Goal: Task Accomplishment & Management: Manage account settings

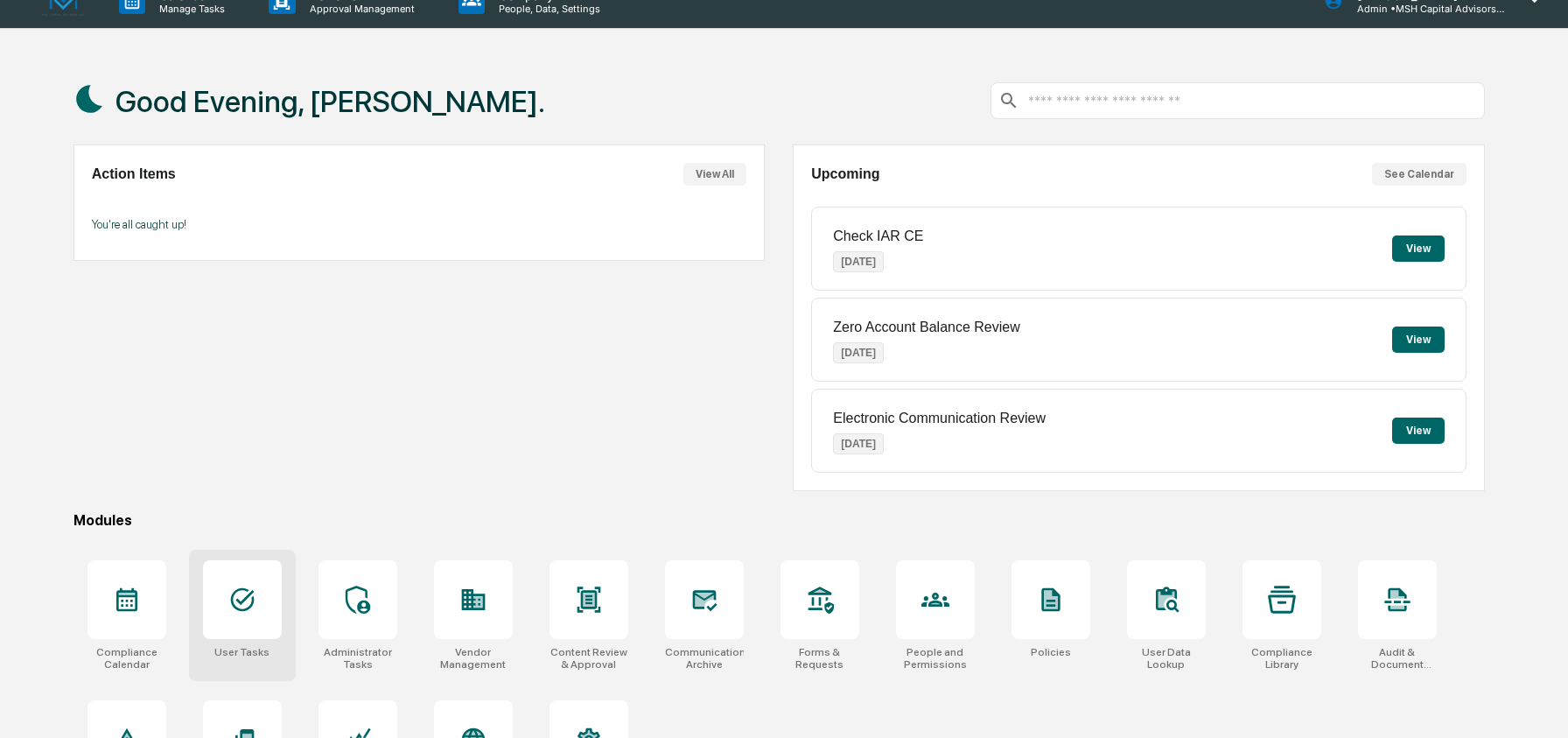
click at [253, 609] on icon at bounding box center [243, 600] width 28 height 28
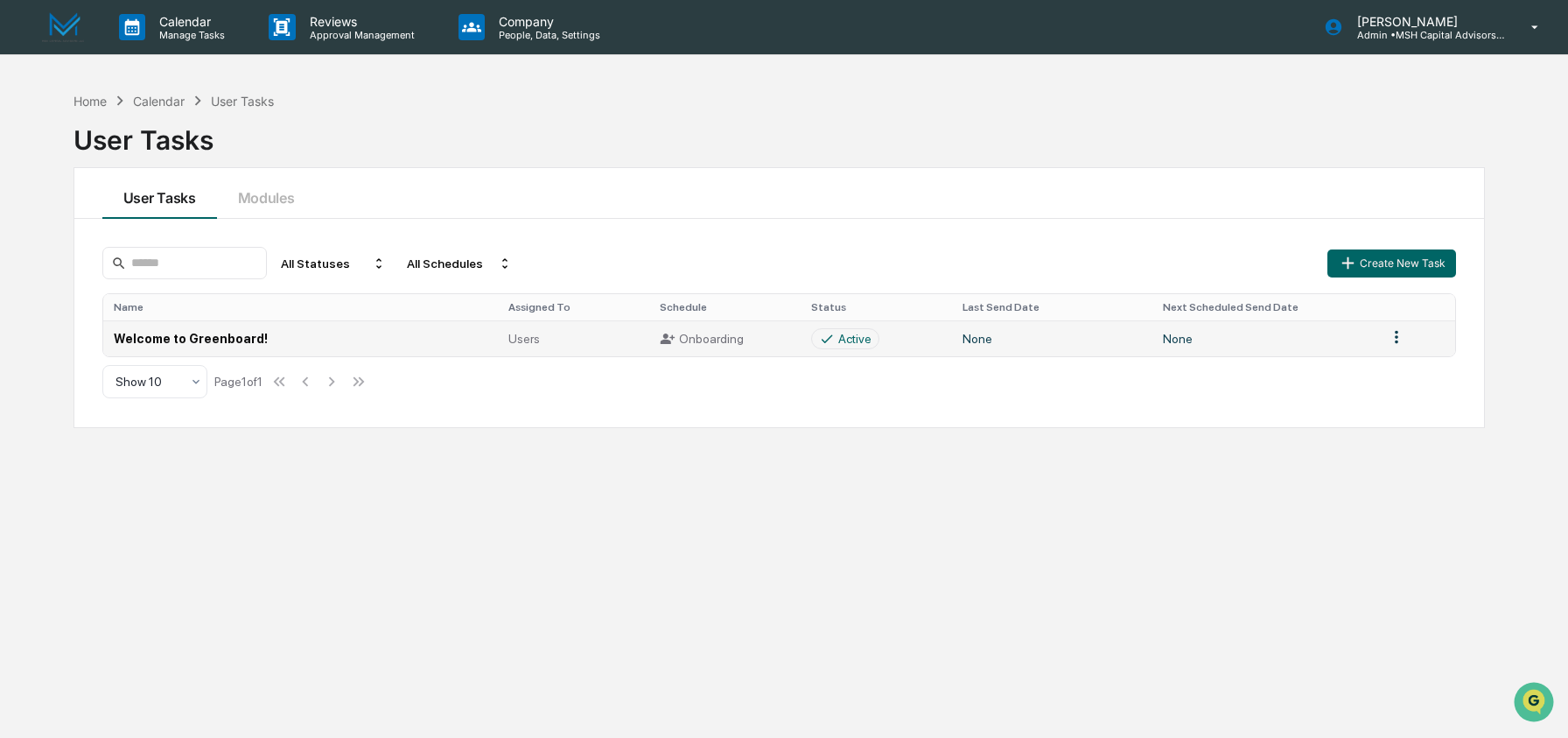
click at [1224, 330] on td "None" at bounding box center [1265, 338] width 225 height 36
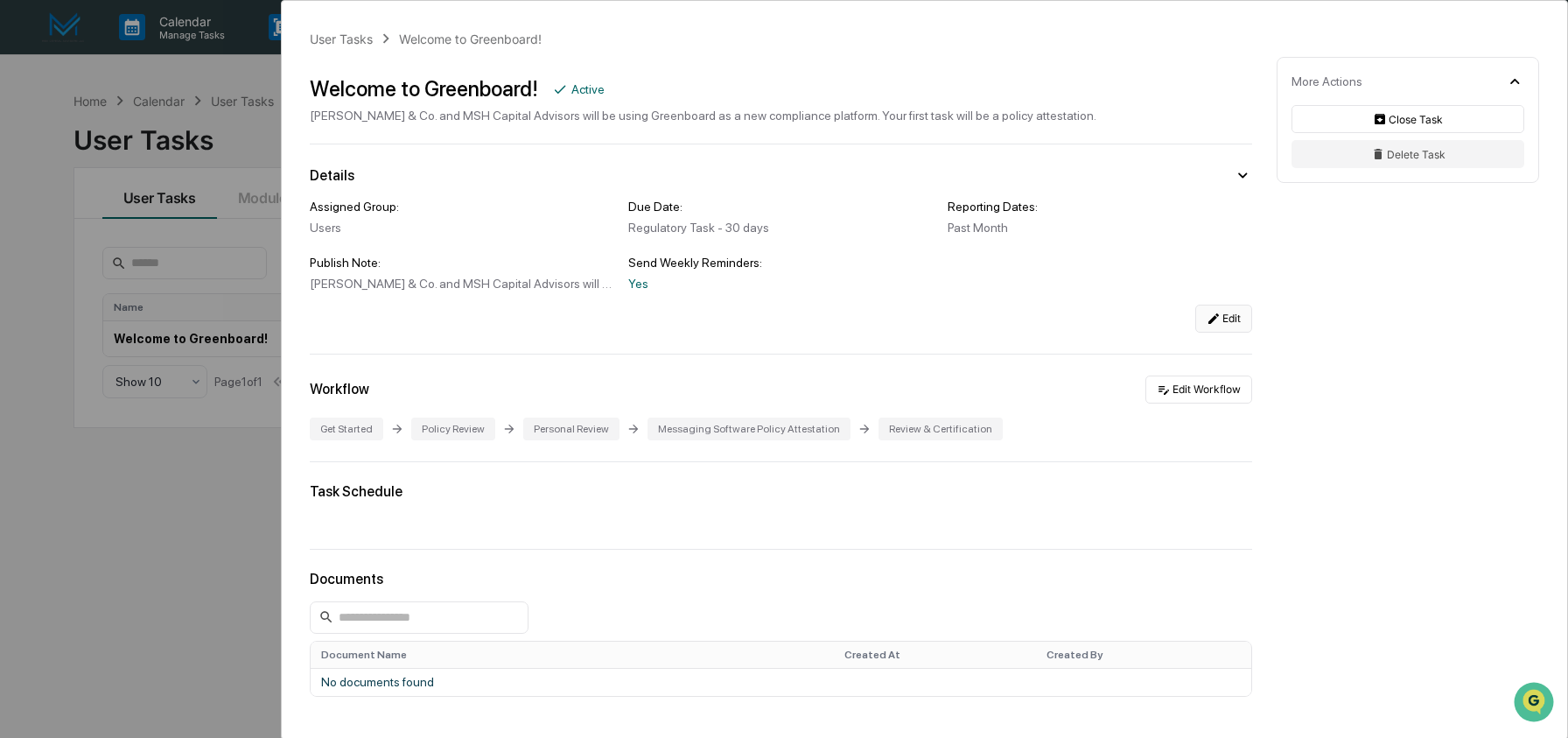
click at [1207, 324] on icon at bounding box center [1214, 318] width 14 height 14
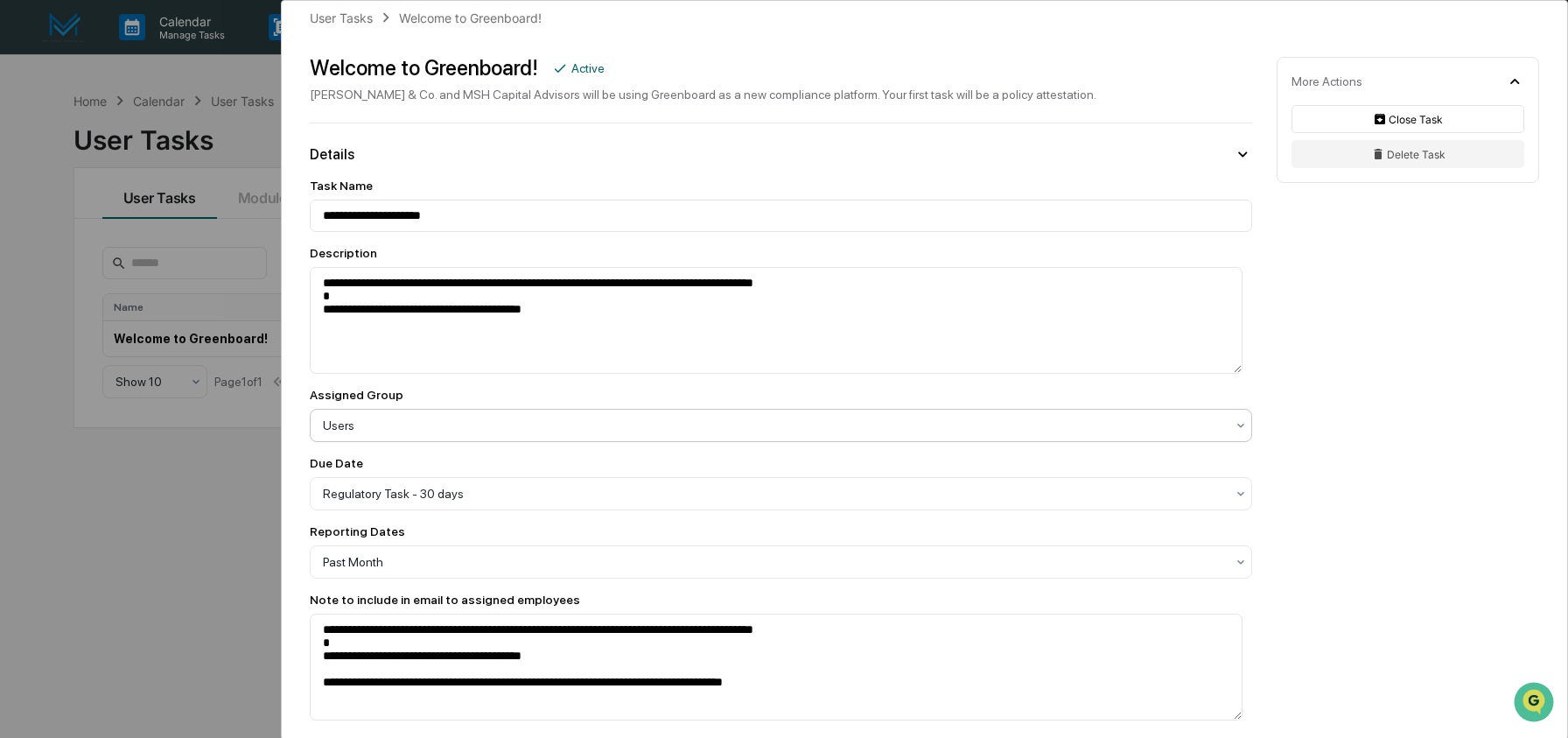
scroll to position [24, 0]
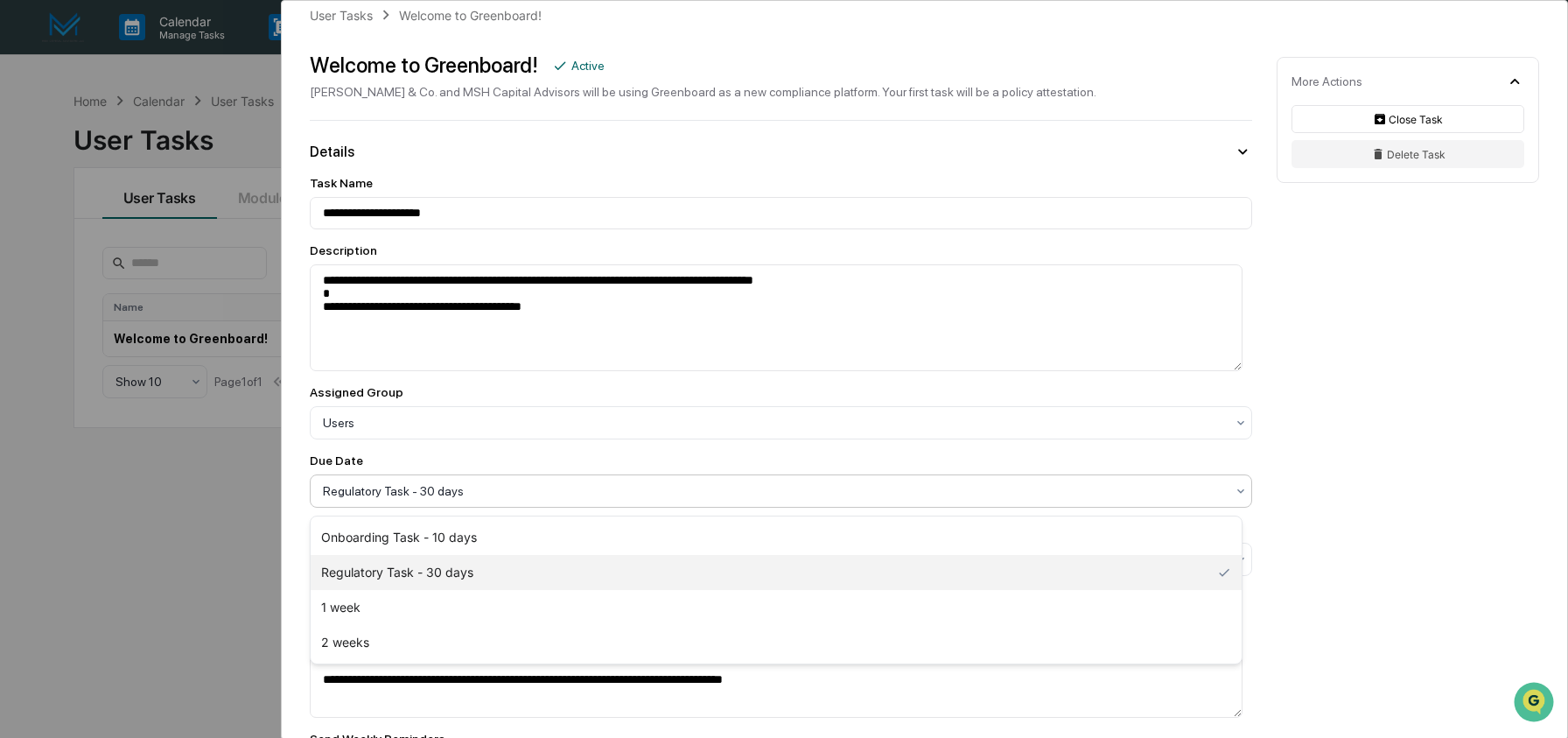
click at [499, 495] on div at bounding box center [774, 490] width 902 height 18
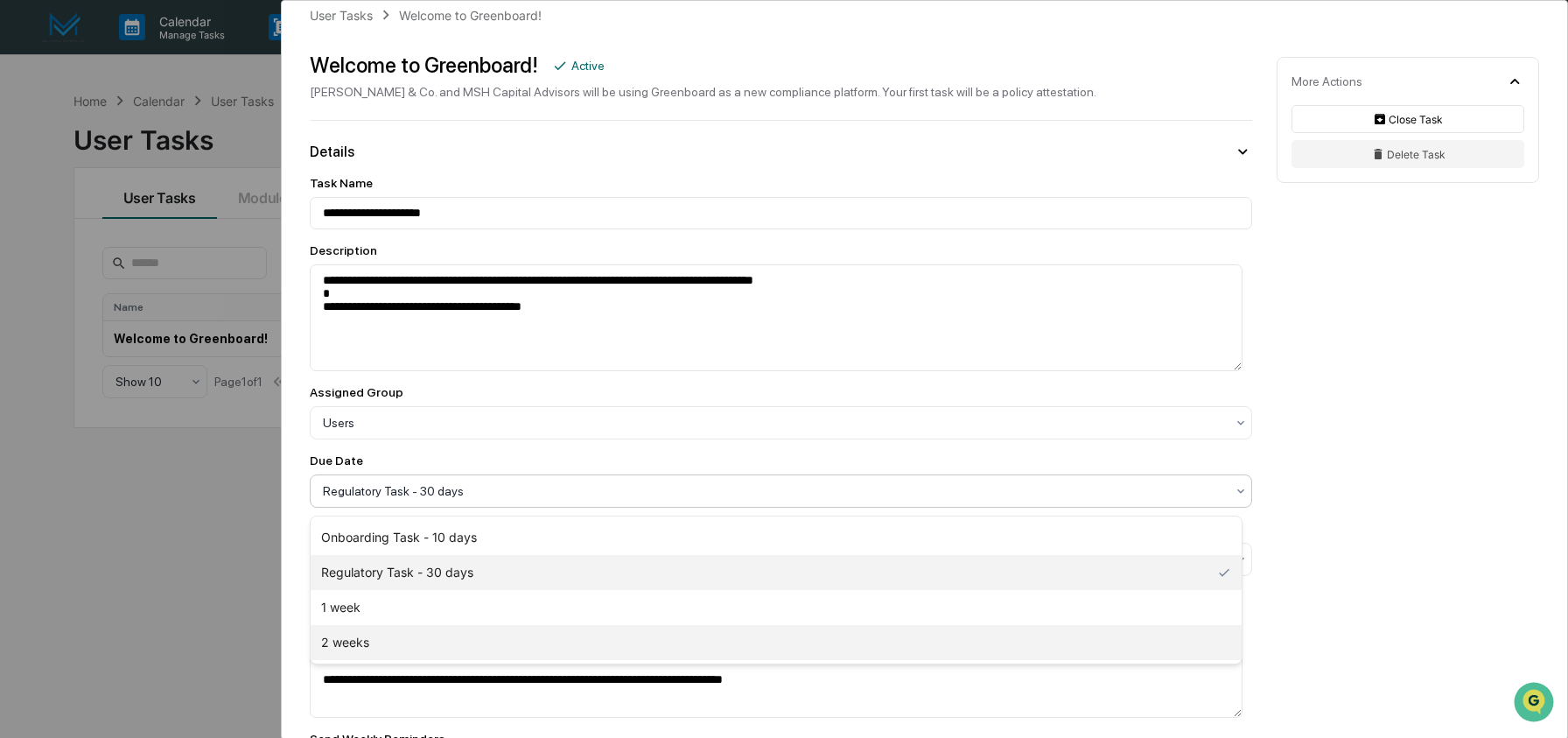
click at [492, 630] on div "2 weeks" at bounding box center [776, 642] width 931 height 35
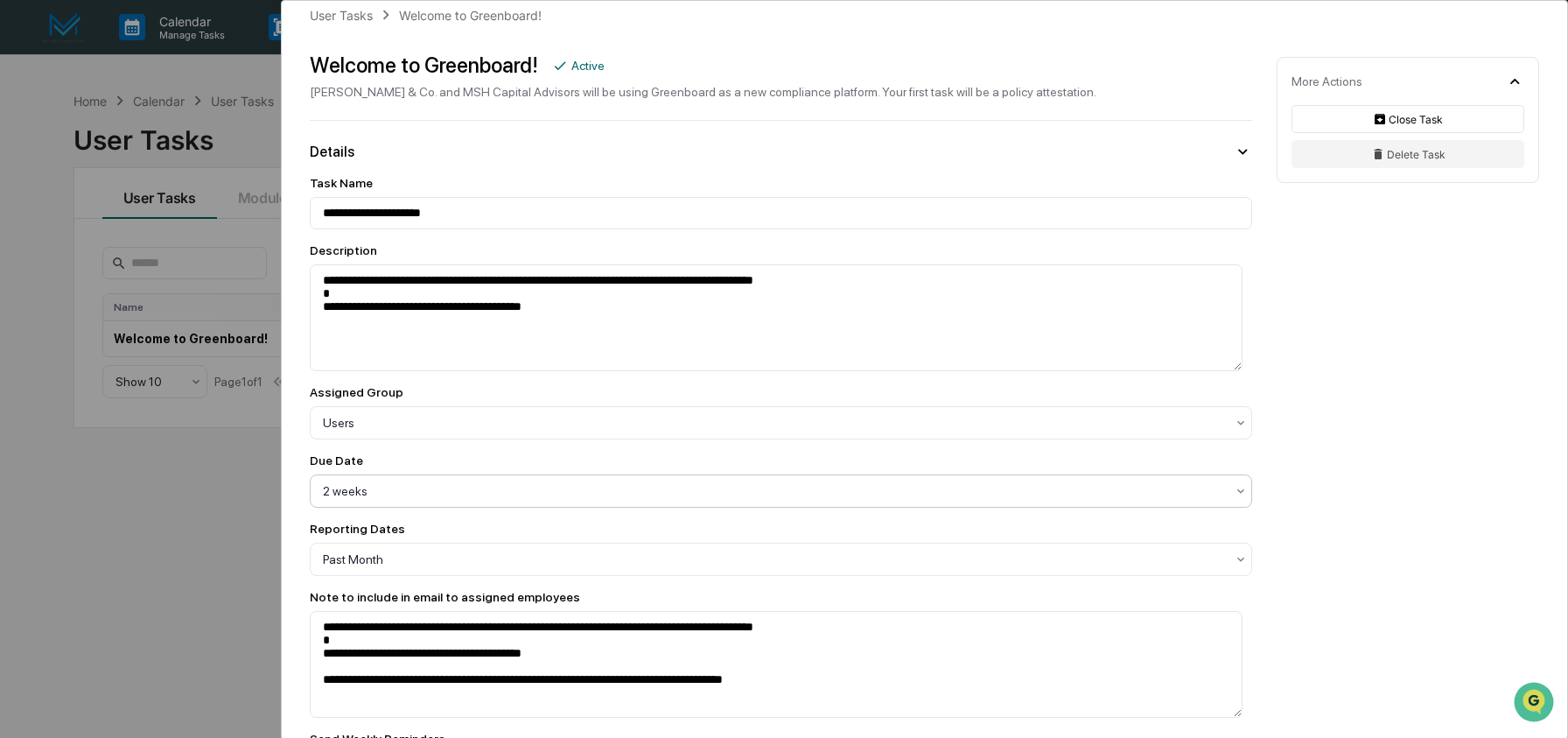
scroll to position [657, 0]
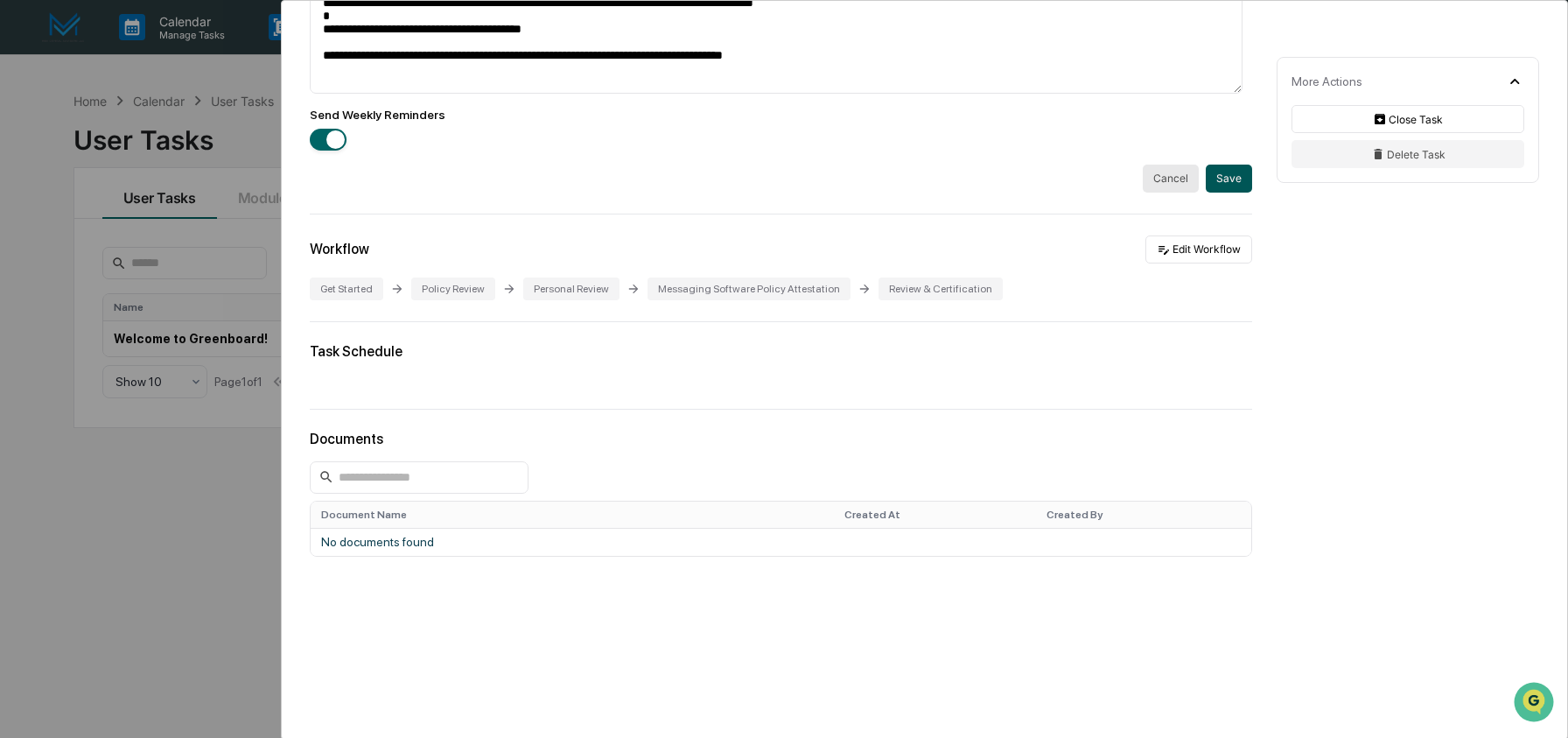
click at [1219, 186] on button "Save" at bounding box center [1229, 179] width 46 height 28
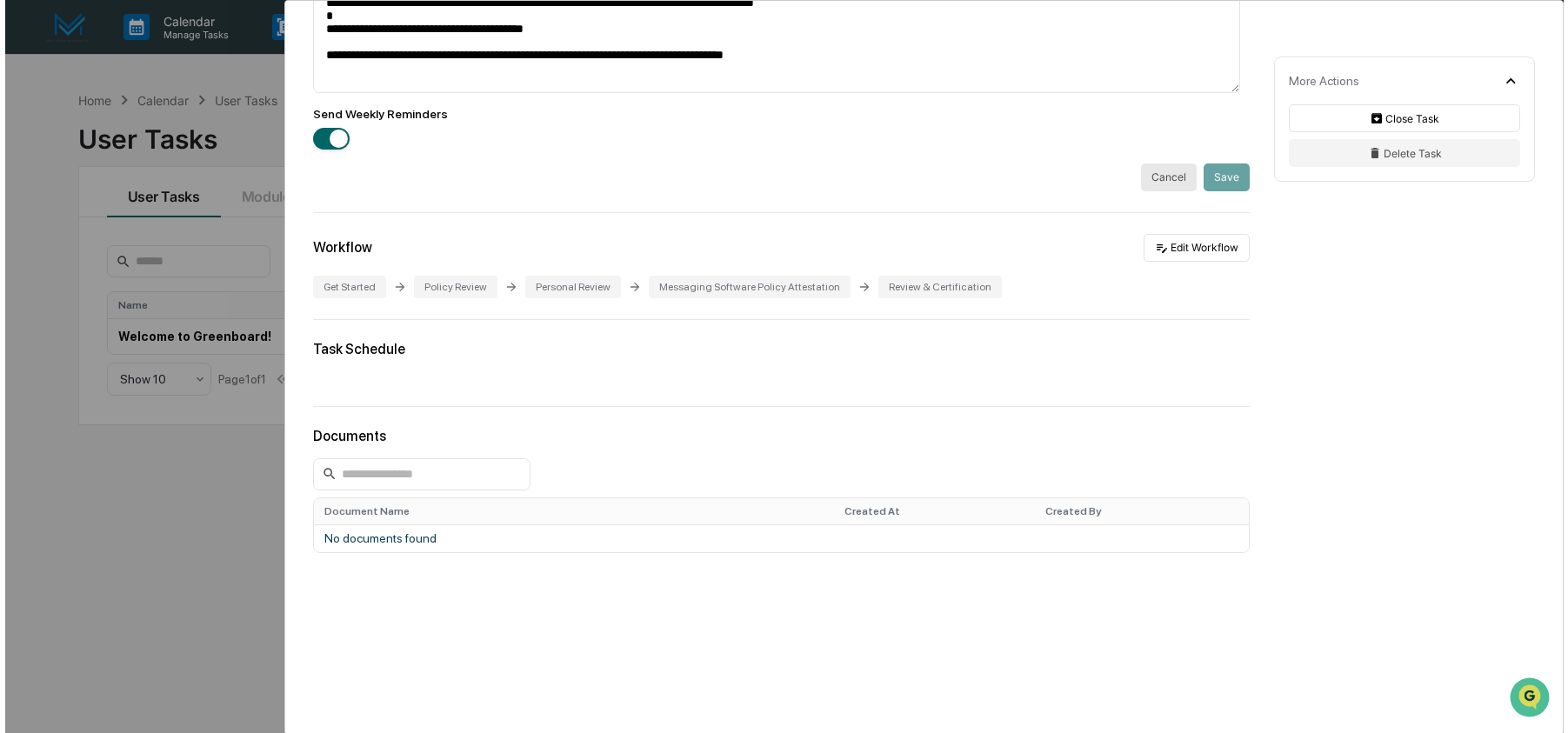
scroll to position [145, 0]
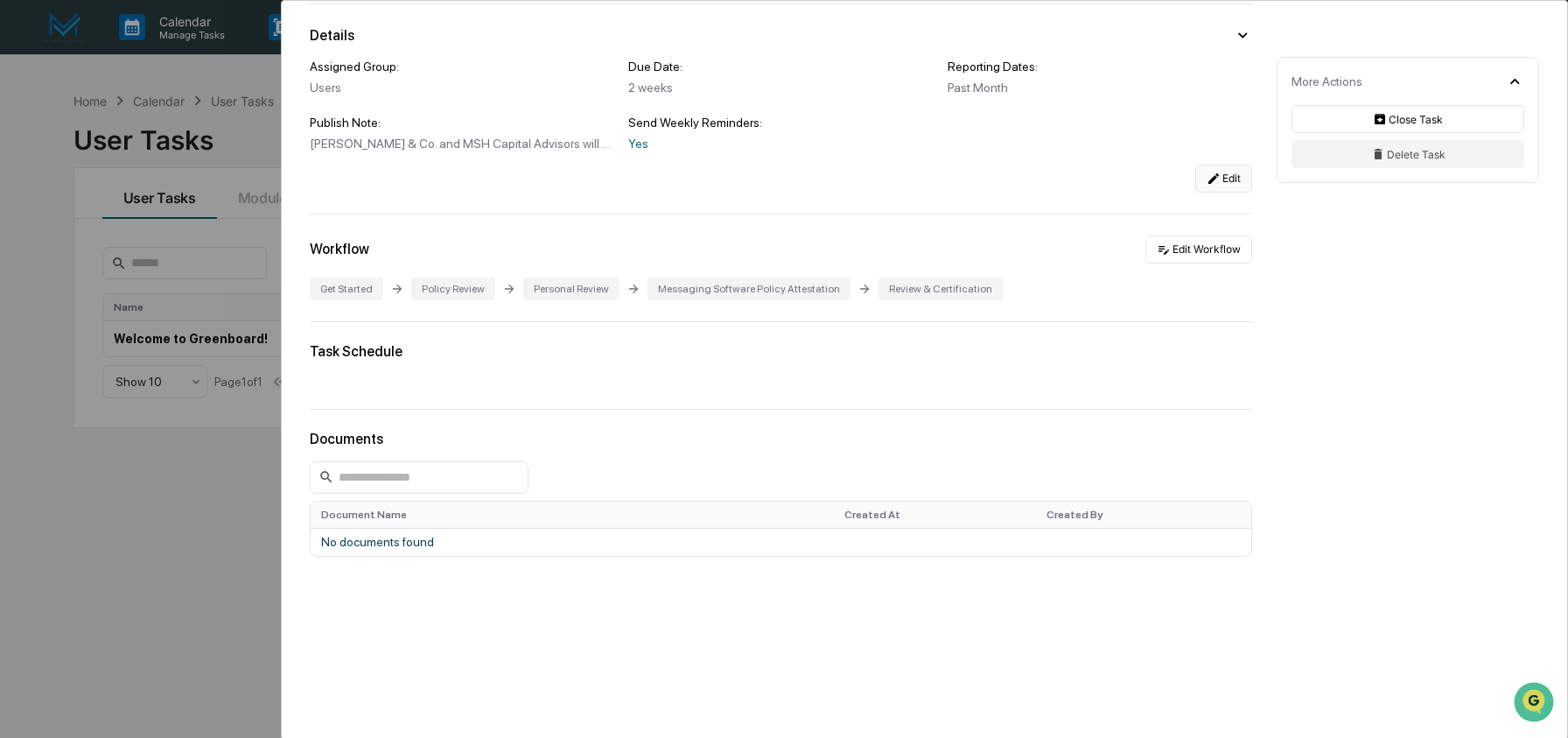
click at [233, 582] on div "User Tasks Welcome to Greenboard! Welcome to Greenboard! Active [PERSON_NAME] &…" at bounding box center [784, 369] width 1568 height 738
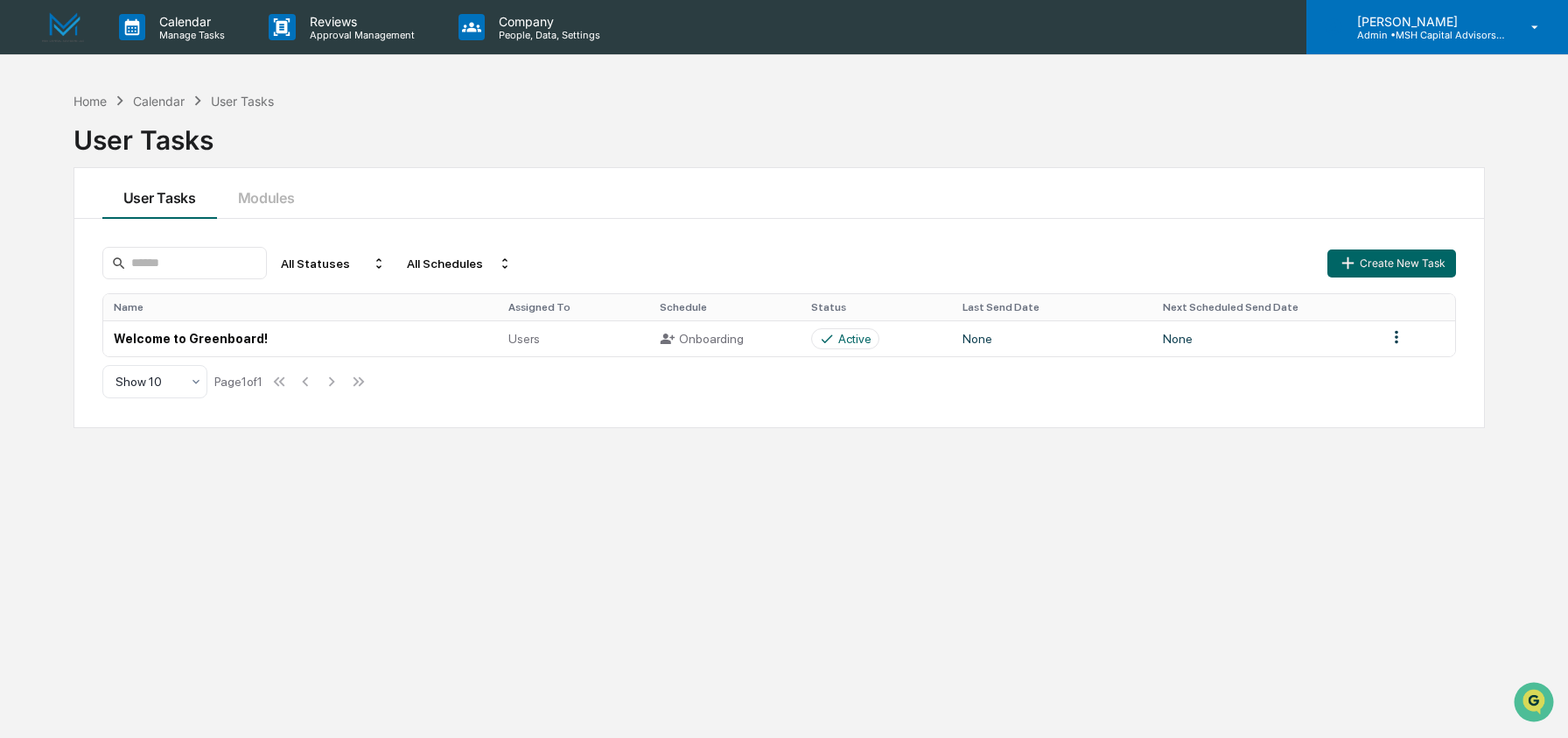
click at [1423, 27] on p "[PERSON_NAME]" at bounding box center [1424, 22] width 162 height 15
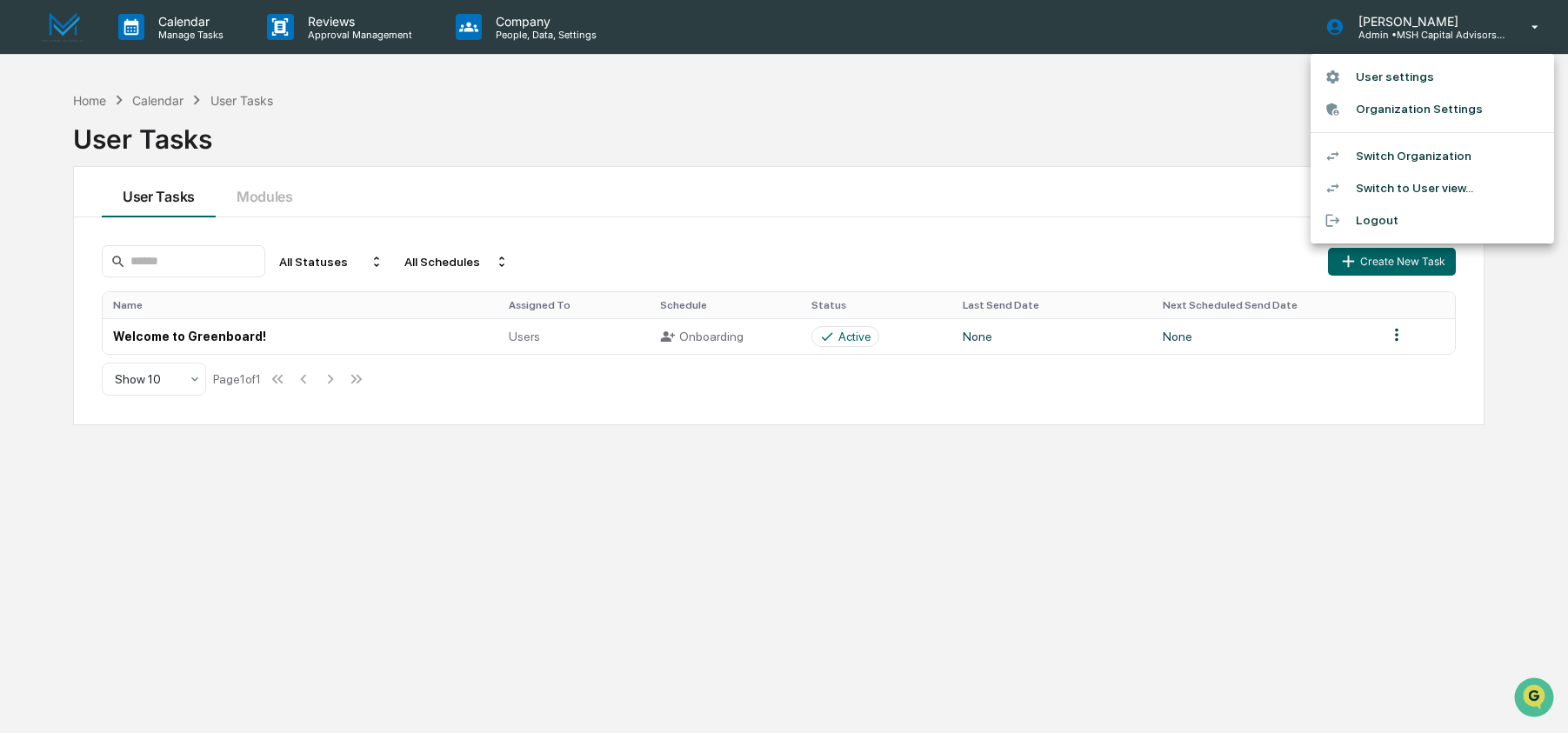
click at [1417, 160] on li "Switch Organization" at bounding box center [1432, 156] width 243 height 32
